Goal: Transaction & Acquisition: Book appointment/travel/reservation

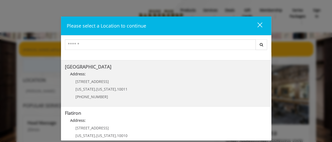
scroll to position [85, 0]
click at [155, 84] on Street "[GEOGRAPHIC_DATA] Address: [STREET_ADDRESS][US_STATE][US_STATE] (646) 850-0041" at bounding box center [166, 83] width 202 height 38
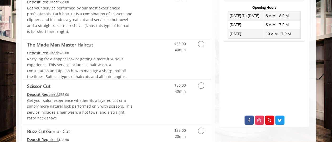
scroll to position [219, 0]
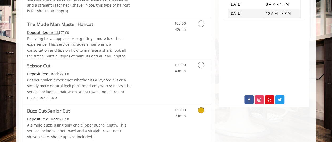
click at [200, 110] on icon "Grooming services" at bounding box center [201, 110] width 6 height 6
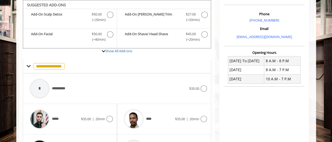
scroll to position [152, 0]
click at [109, 118] on icon at bounding box center [109, 119] width 6 height 6
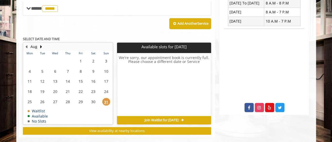
scroll to position [218, 0]
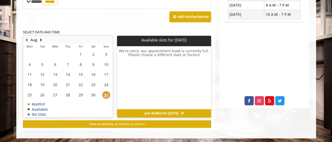
click at [41, 38] on button "Next Month" at bounding box center [41, 40] width 4 height 6
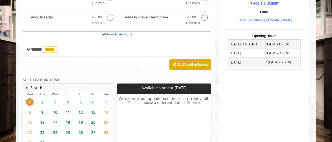
click at [43, 62] on div "**********" at bounding box center [117, 60] width 188 height 232
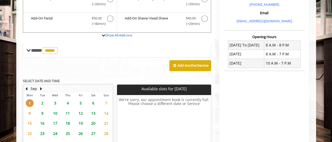
scroll to position [207, 0]
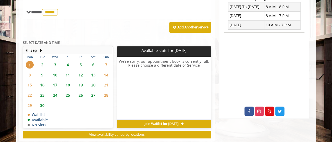
click at [41, 73] on span "9" at bounding box center [42, 75] width 8 height 8
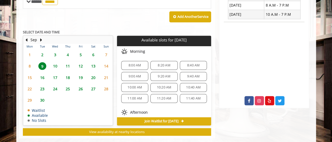
scroll to position [226, 0]
